Goal: Task Accomplishment & Management: Use online tool/utility

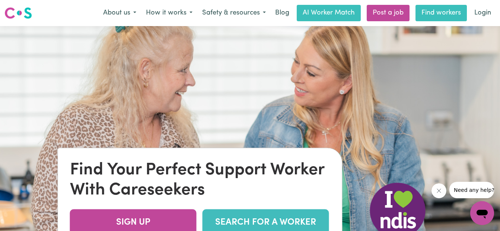
click at [437, 15] on link "Find workers" at bounding box center [441, 13] width 51 height 16
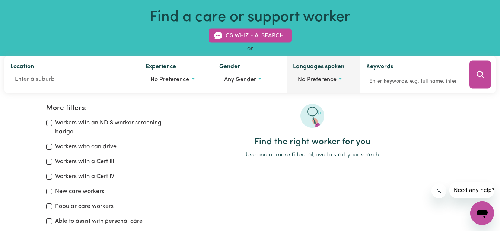
scroll to position [74, 0]
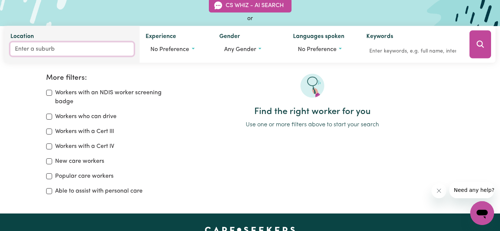
drag, startPoint x: 63, startPoint y: 48, endPoint x: 61, endPoint y: 53, distance: 4.5
click at [61, 53] on input "Location" at bounding box center [71, 48] width 123 height 13
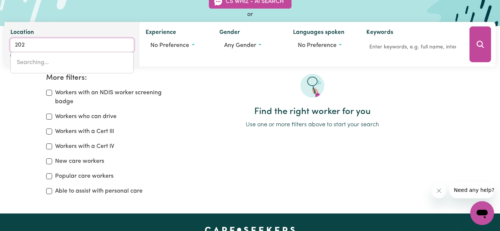
type input "2029"
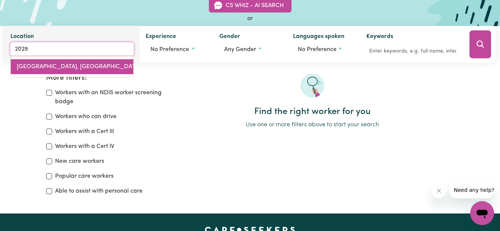
click at [43, 64] on span "[GEOGRAPHIC_DATA], [GEOGRAPHIC_DATA], 2029" at bounding box center [86, 67] width 139 height 6
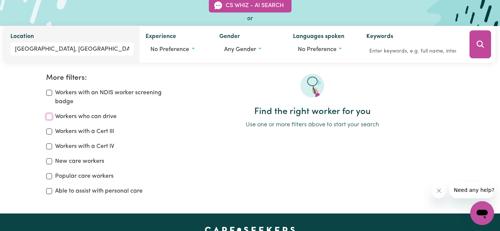
click at [47, 118] on input "Workers who can drive" at bounding box center [49, 117] width 6 height 6
checkbox input "true"
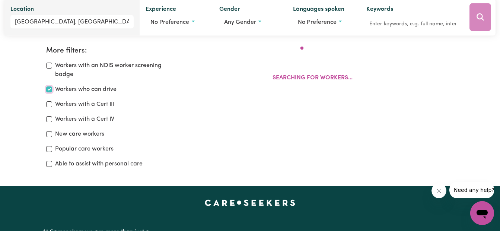
scroll to position [124, 0]
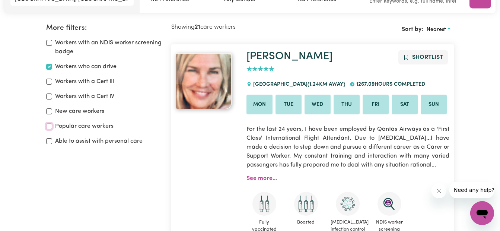
click at [50, 129] on input "Popular care workers" at bounding box center [49, 126] width 6 height 6
checkbox input "true"
click at [50, 82] on input "Workers with a Cert III" at bounding box center [49, 82] width 6 height 6
checkbox input "true"
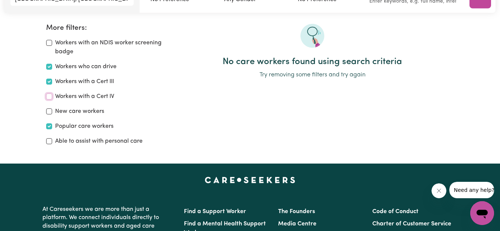
click at [50, 97] on input "Workers with a Cert IV" at bounding box center [49, 96] width 6 height 6
checkbox input "true"
click at [49, 80] on input "Workers with a Cert III" at bounding box center [49, 82] width 6 height 6
checkbox input "false"
click at [52, 98] on div "Workers with a Cert IV" at bounding box center [104, 96] width 116 height 9
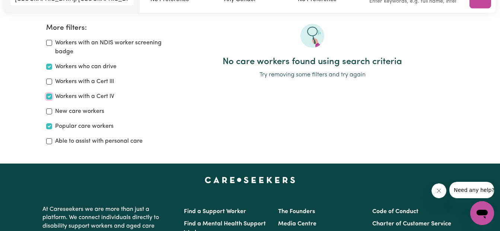
click at [49, 97] on input "Workers with a Cert IV" at bounding box center [49, 96] width 6 height 6
checkbox input "false"
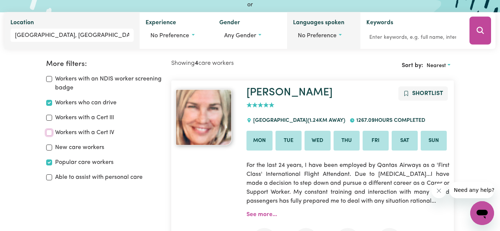
scroll to position [50, 0]
